Goal: Task Accomplishment & Management: Complete application form

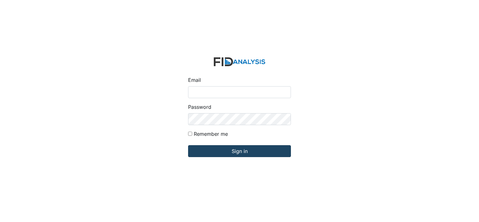
type input "[PERSON_NAME][EMAIL_ADDRESS][DOMAIN_NAME]"
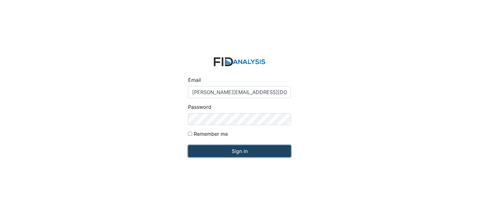
click at [244, 150] on input "Sign in" at bounding box center [239, 151] width 103 height 12
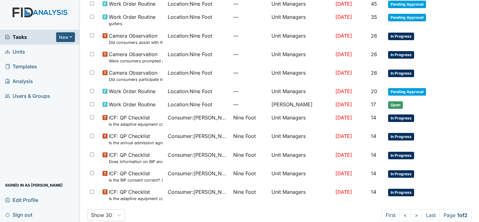
scroll to position [397, 0]
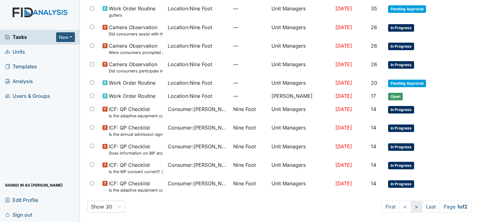
click at [411, 207] on link ">" at bounding box center [417, 207] width 12 height 12
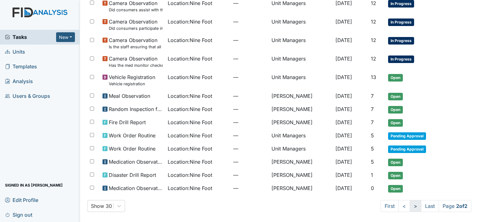
scroll to position [246, 0]
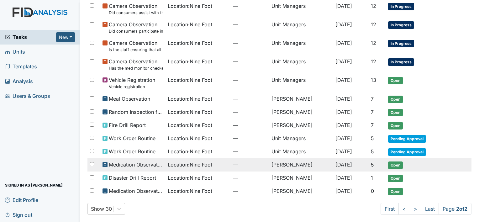
click at [183, 162] on span "Location : Nine Foot" at bounding box center [190, 165] width 45 height 8
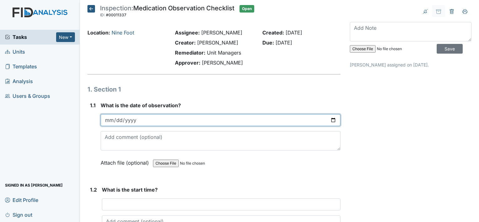
click at [103, 123] on input "date" at bounding box center [221, 120] width 240 height 12
type input "2025-10-14"
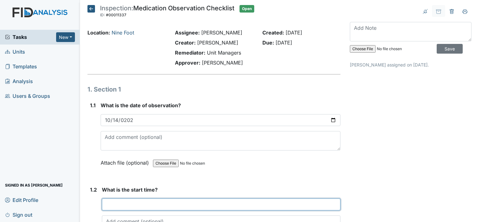
click at [114, 204] on input "text" at bounding box center [221, 205] width 239 height 12
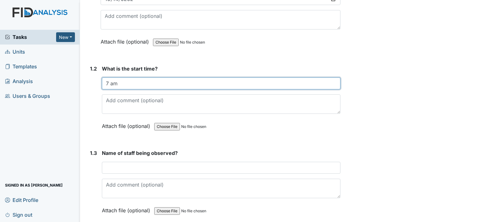
scroll to position [142, 0]
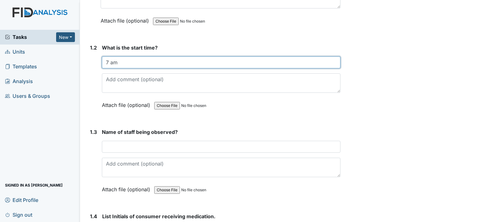
type input "7 am"
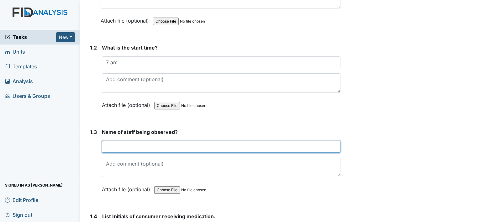
click at [108, 149] on input "text" at bounding box center [221, 147] width 239 height 12
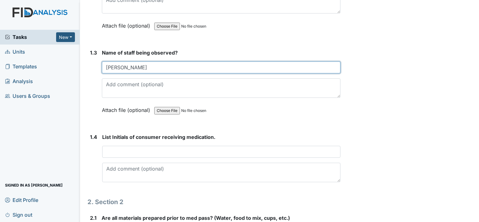
scroll to position [247, 0]
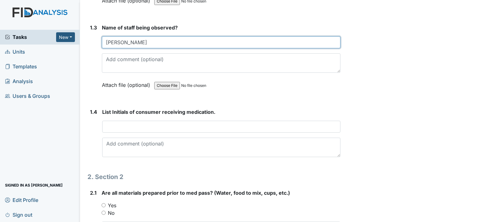
type input "Niahaisa Ward"
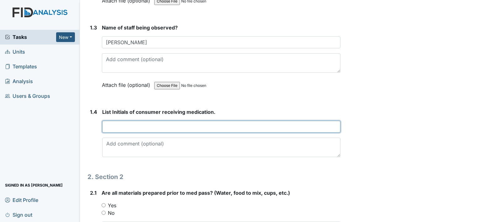
click at [108, 127] on input "text" at bounding box center [221, 127] width 238 height 12
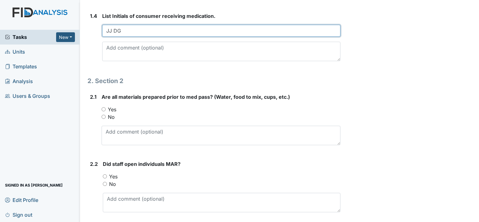
scroll to position [372, 0]
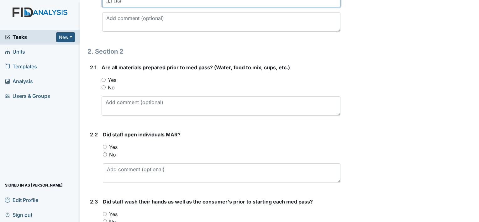
type input "JJ DG"
click at [104, 78] on input "Yes" at bounding box center [104, 80] width 4 height 4
radio input "true"
click at [104, 145] on input "Yes" at bounding box center [105, 147] width 4 height 4
radio input "true"
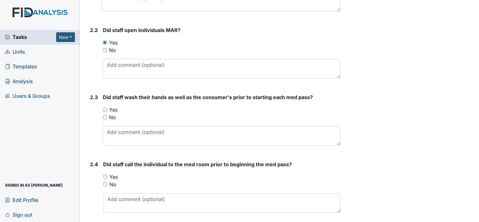
scroll to position [489, 0]
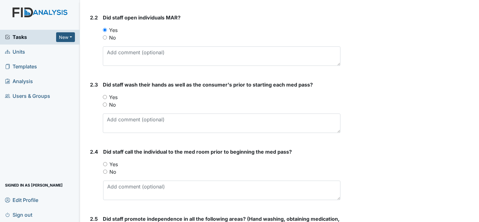
click at [104, 95] on input "Yes" at bounding box center [105, 97] width 4 height 4
radio input "true"
click at [104, 162] on input "Yes" at bounding box center [105, 164] width 4 height 4
radio input "true"
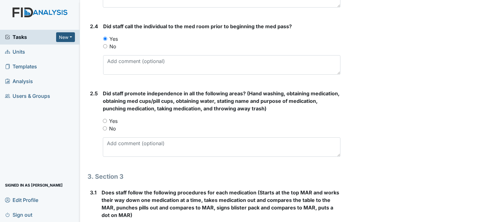
scroll to position [627, 0]
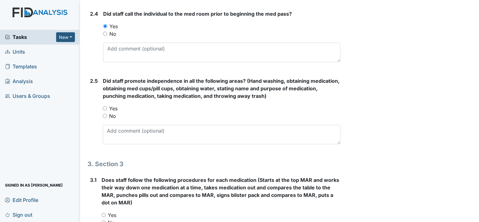
click at [105, 106] on input "Yes" at bounding box center [105, 108] width 4 height 4
radio input "true"
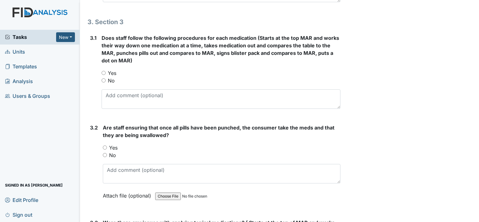
scroll to position [782, 0]
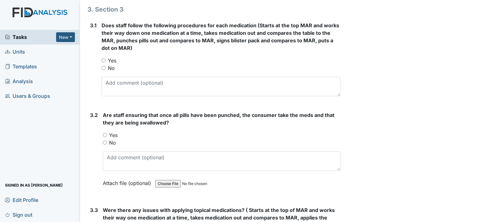
click at [104, 60] on input "Yes" at bounding box center [104, 60] width 4 height 4
radio input "true"
click at [106, 133] on input "Yes" at bounding box center [105, 135] width 4 height 4
radio input "true"
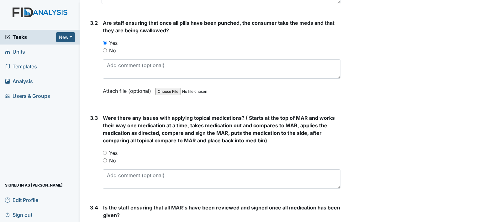
scroll to position [886, 0]
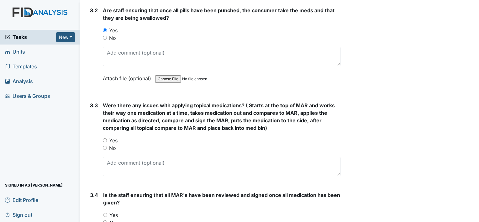
click at [105, 146] on input "No" at bounding box center [105, 148] width 4 height 4
radio input "true"
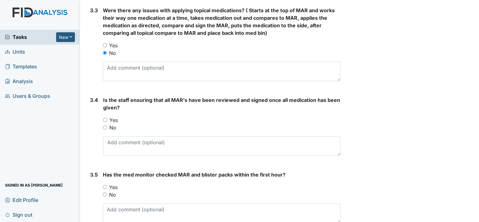
scroll to position [991, 0]
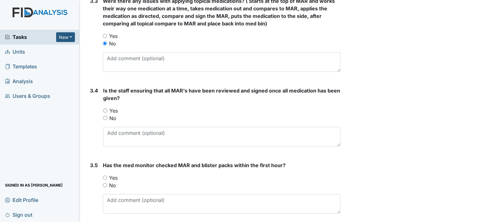
click at [104, 109] on input "Yes" at bounding box center [105, 111] width 4 height 4
radio input "true"
click at [104, 176] on input "Yes" at bounding box center [105, 178] width 4 height 4
radio input "true"
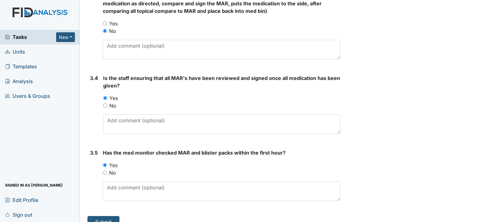
scroll to position [1011, 0]
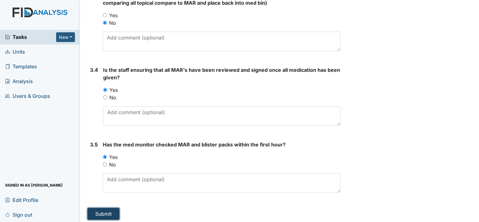
click at [105, 212] on button "Submit" at bounding box center [104, 214] width 32 height 12
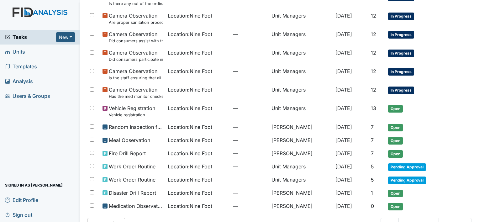
scroll to position [254, 0]
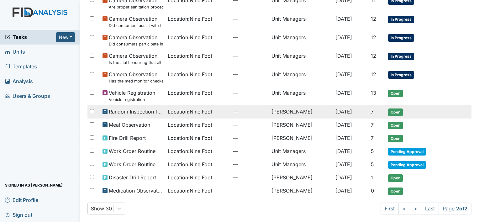
click at [277, 111] on td "[PERSON_NAME]" at bounding box center [301, 111] width 64 height 13
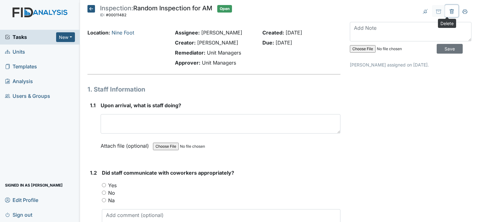
click at [449, 9] on icon at bounding box center [451, 11] width 5 height 5
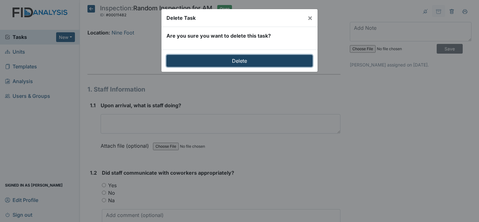
click at [295, 59] on input "Delete" at bounding box center [240, 61] width 146 height 12
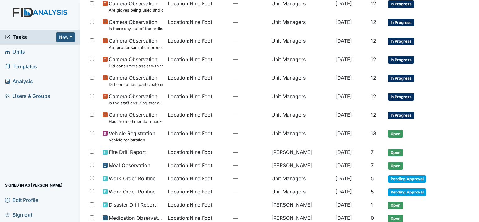
scroll to position [241, 0]
